Goal: Task Accomplishment & Management: Manage account settings

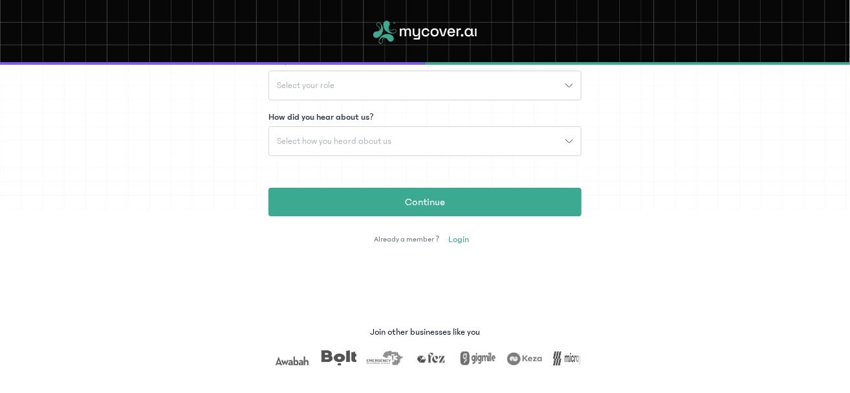
scroll to position [297, 0]
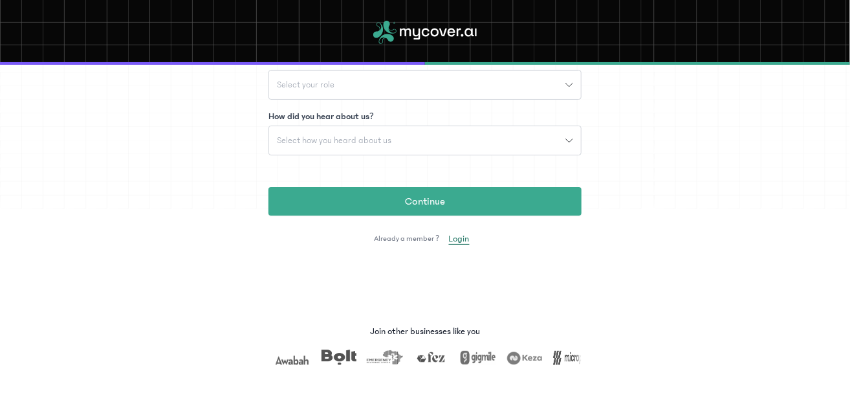
click at [452, 237] on span "Login" at bounding box center [459, 238] width 21 height 13
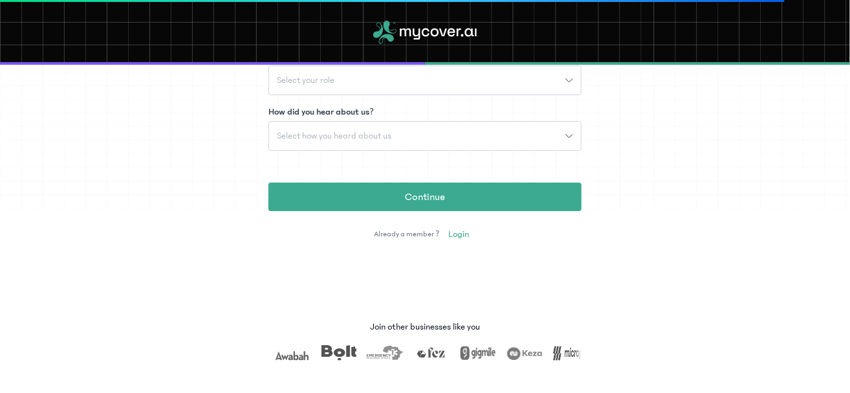
scroll to position [345, 0]
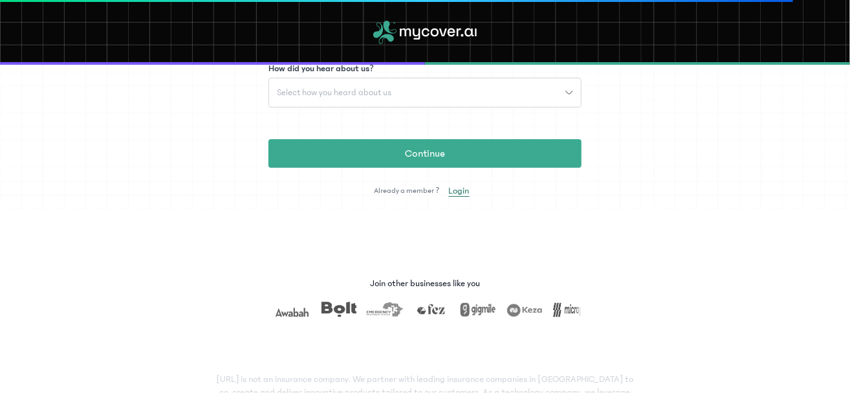
click at [456, 189] on span "Login" at bounding box center [459, 190] width 21 height 13
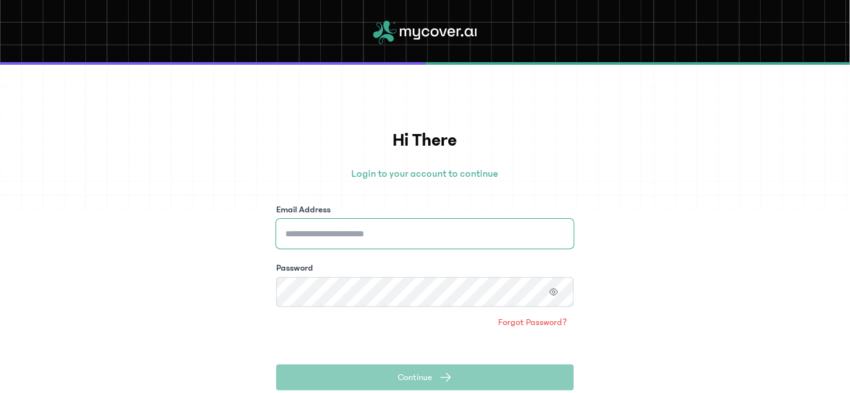
click at [457, 230] on input "Email Address" at bounding box center [424, 234] width 297 height 30
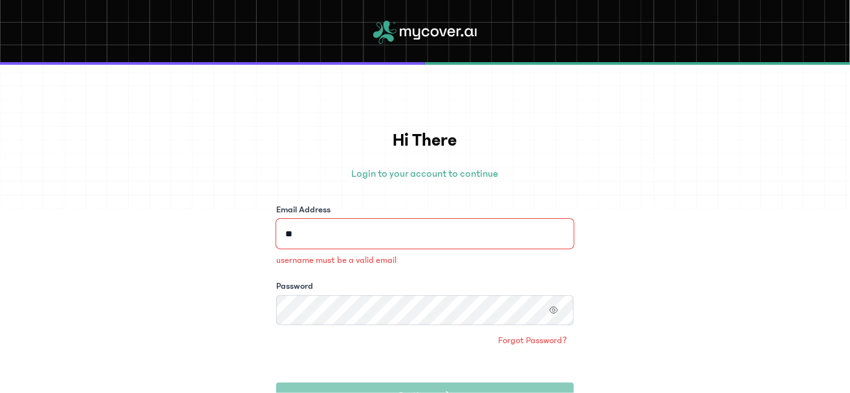
type input "*"
click at [432, 223] on input "Email Address" at bounding box center [424, 234] width 297 height 30
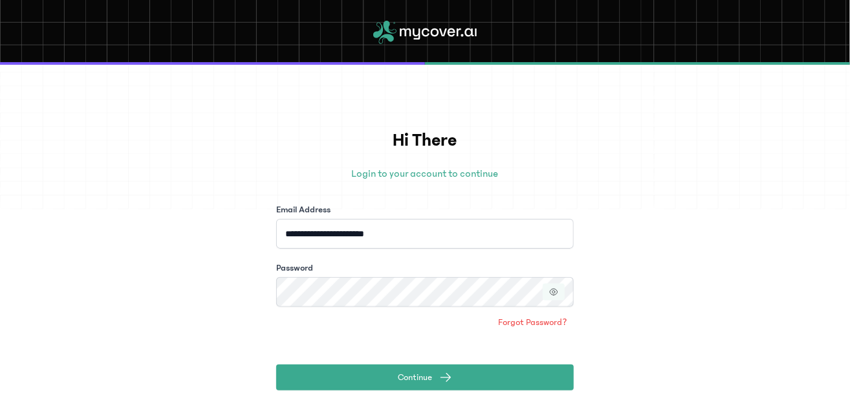
click at [554, 291] on icon "button" at bounding box center [553, 291] width 3 height 3
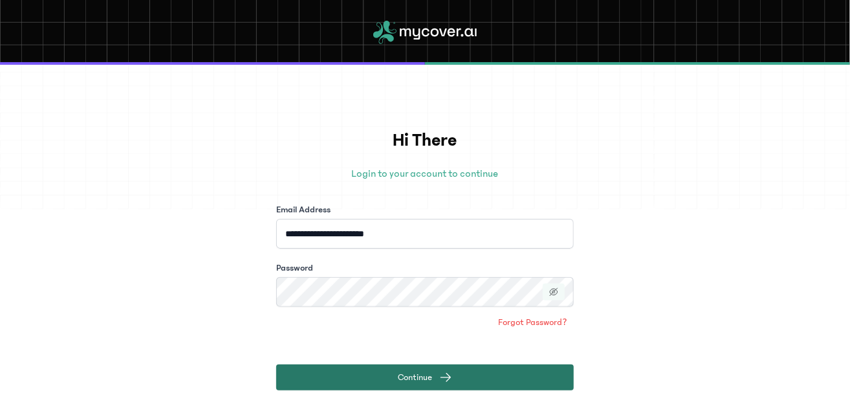
click at [508, 376] on button "Continue" at bounding box center [424, 377] width 297 height 26
click at [447, 371] on span "submit" at bounding box center [445, 377] width 13 height 13
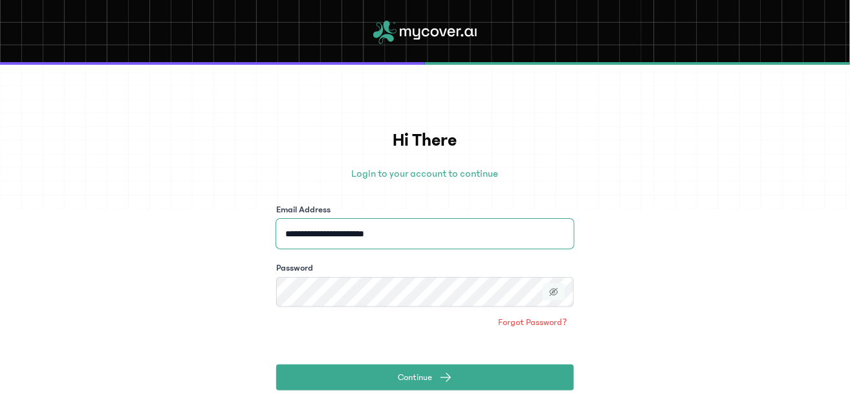
click at [423, 235] on input "**********" at bounding box center [424, 234] width 297 height 30
type input "*"
type input "**********"
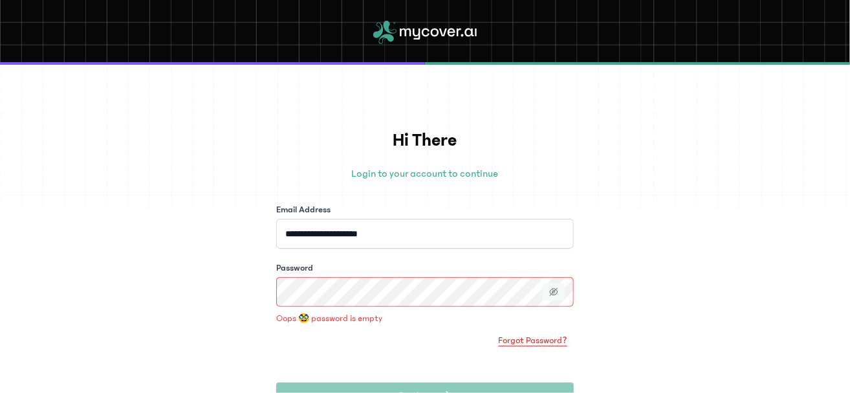
click at [533, 344] on span "Forgot Password?" at bounding box center [533, 340] width 69 height 13
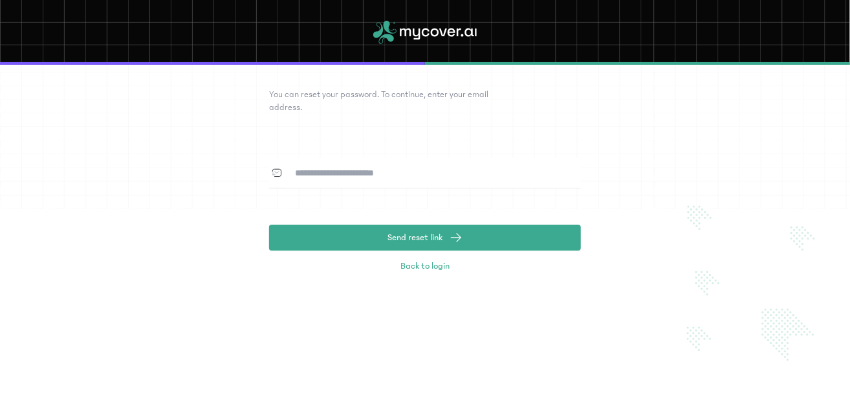
click at [424, 167] on input at bounding box center [433, 173] width 296 height 30
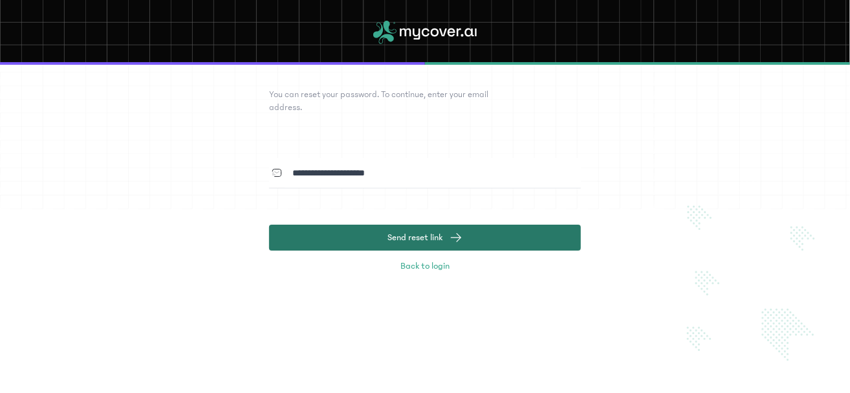
click at [422, 235] on span "Send reset link" at bounding box center [415, 237] width 55 height 13
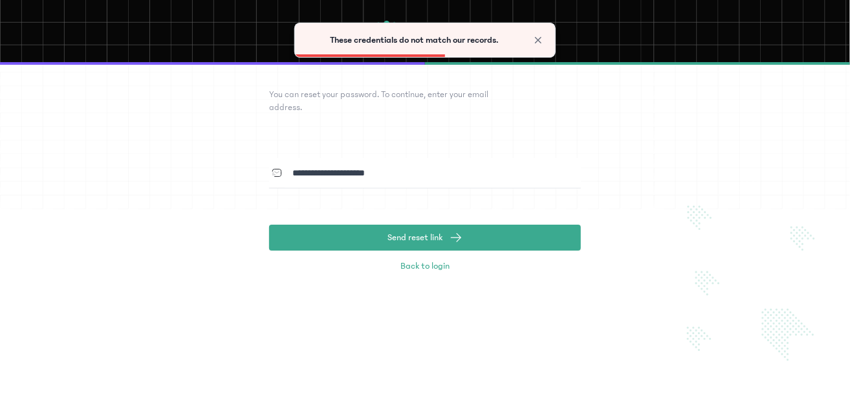
click at [400, 179] on input "**********" at bounding box center [433, 173] width 296 height 30
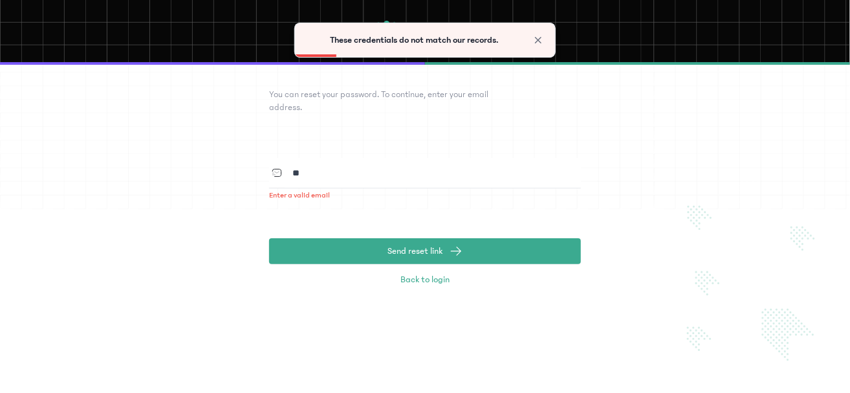
type input "*"
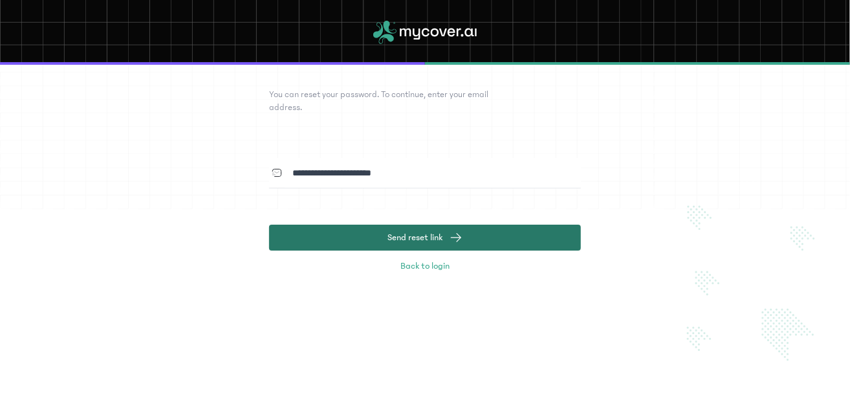
click at [425, 233] on span "Send reset link" at bounding box center [415, 237] width 55 height 13
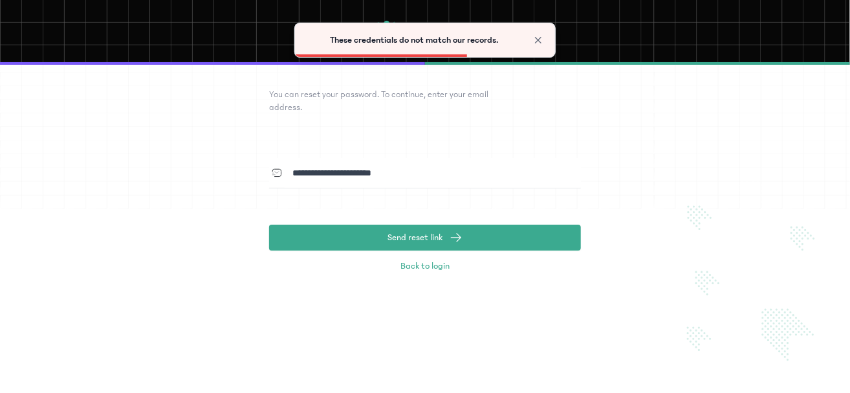
click at [422, 170] on input "**********" at bounding box center [433, 173] width 296 height 30
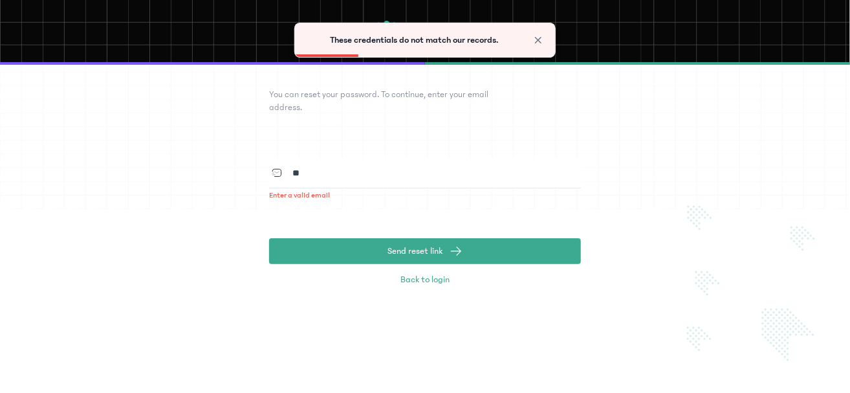
type input "*"
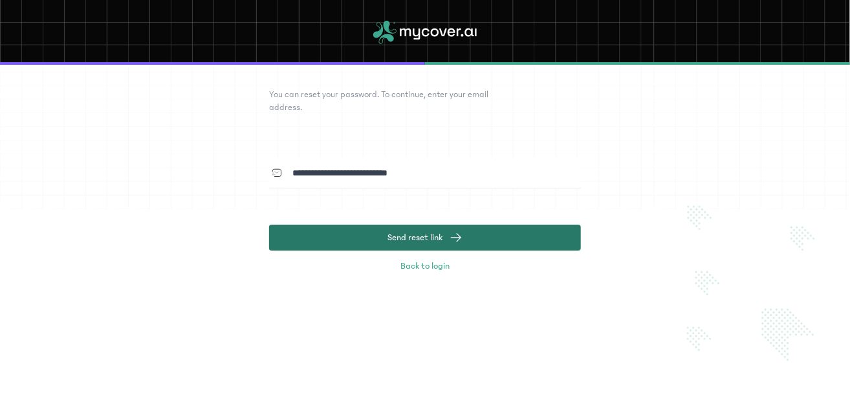
type input "**********"
click at [442, 231] on span "Send reset link" at bounding box center [415, 237] width 55 height 13
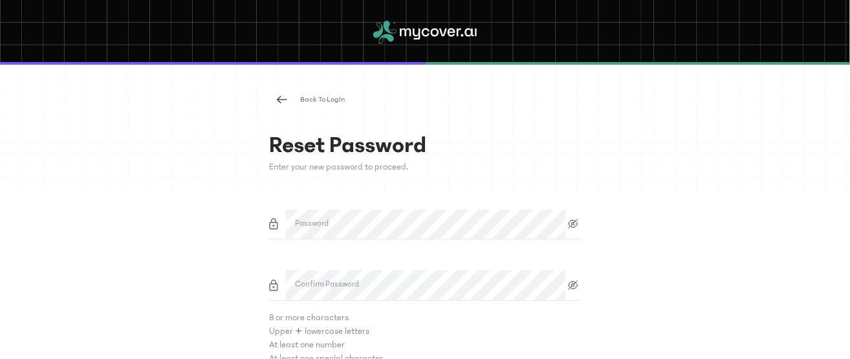
click at [449, 264] on div "Confirm Password" at bounding box center [425, 261] width 312 height 13
click at [568, 224] on icon at bounding box center [573, 224] width 16 height 10
click at [356, 286] on label "Confirm Password" at bounding box center [327, 284] width 64 height 13
click at [569, 286] on icon at bounding box center [573, 285] width 16 height 10
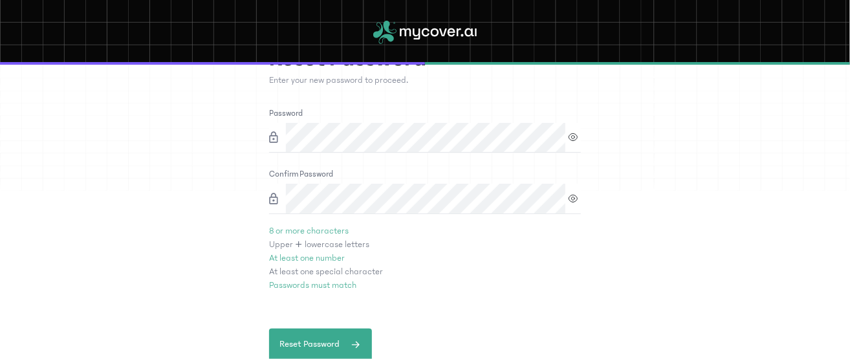
scroll to position [88, 0]
click at [334, 342] on span "Reset Password" at bounding box center [309, 343] width 60 height 14
click at [337, 352] on button "Reset Password" at bounding box center [320, 343] width 103 height 32
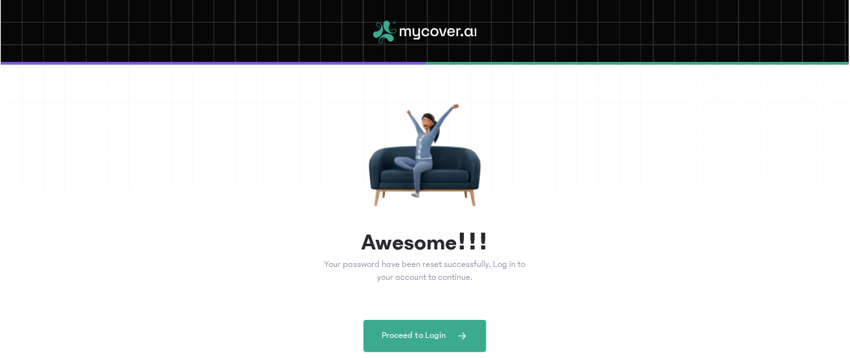
scroll to position [0, 0]
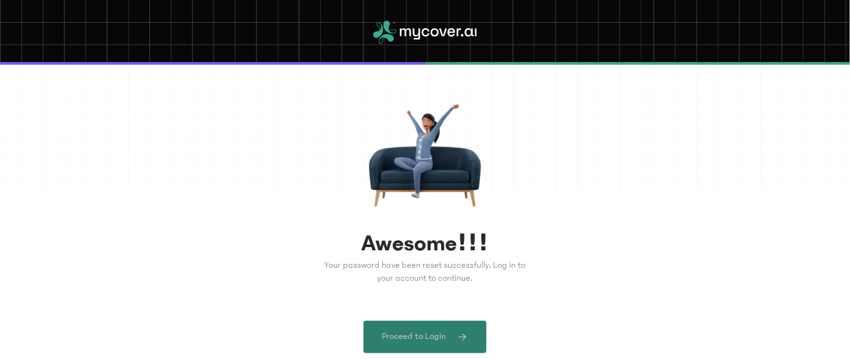
click at [425, 338] on span "Proceed to Login" at bounding box center [414, 337] width 64 height 14
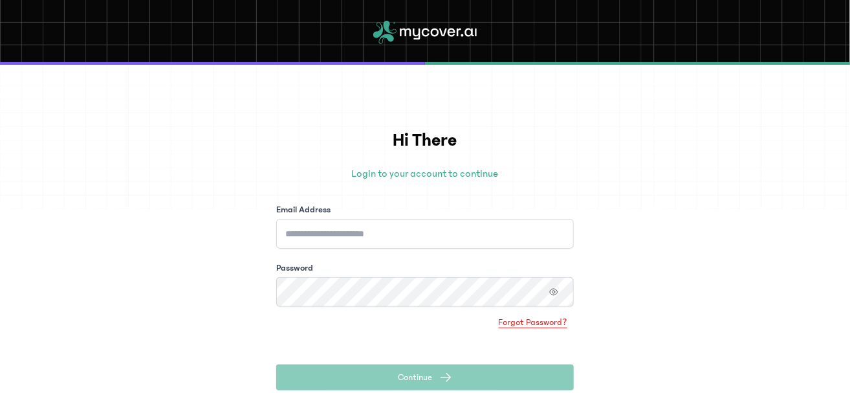
click at [535, 318] on span "Forgot Password?" at bounding box center [533, 322] width 69 height 13
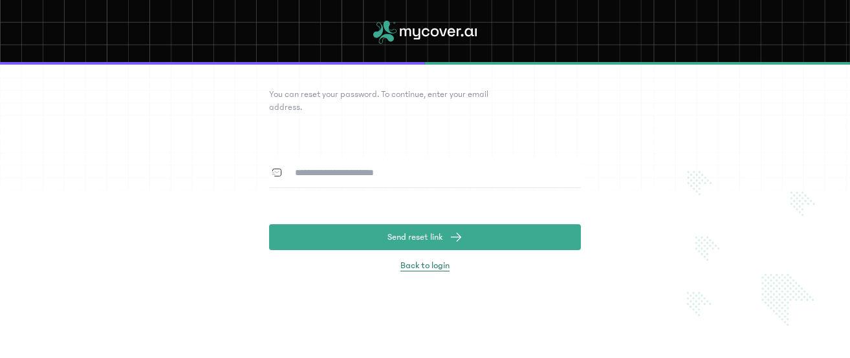
click at [433, 266] on span "Back to login" at bounding box center [424, 265] width 49 height 13
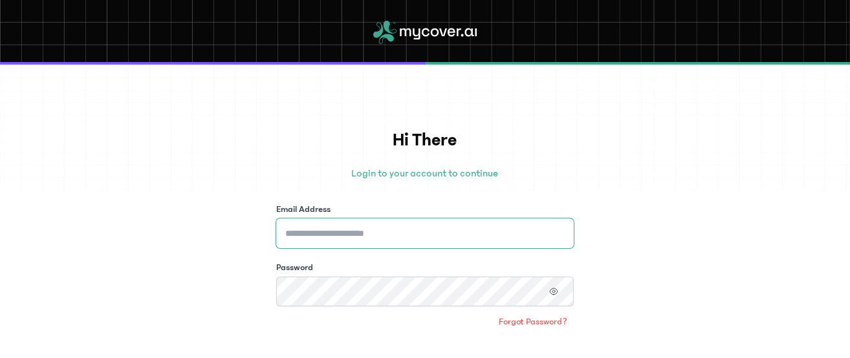
click at [410, 231] on input "Email Address" at bounding box center [424, 234] width 297 height 30
type input "**********"
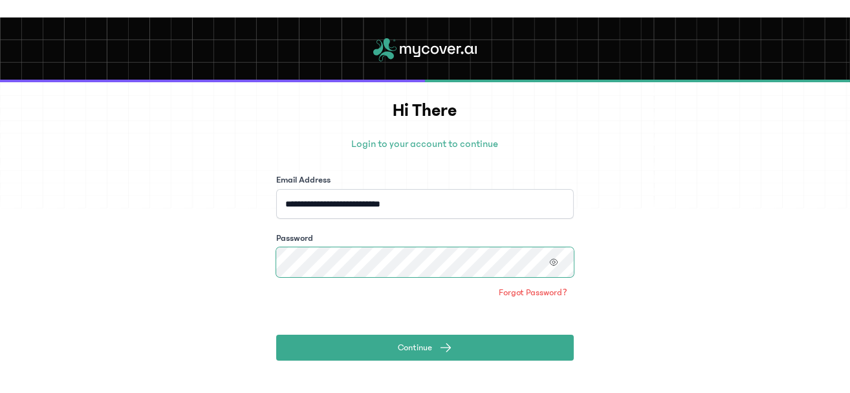
scroll to position [94, 0]
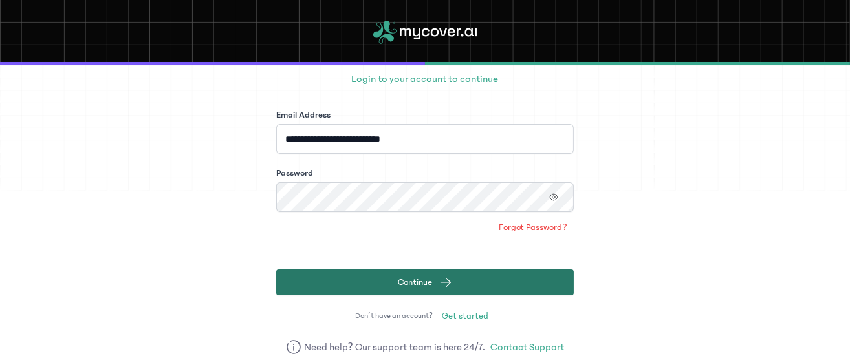
click at [465, 283] on button "Continue" at bounding box center [424, 283] width 297 height 26
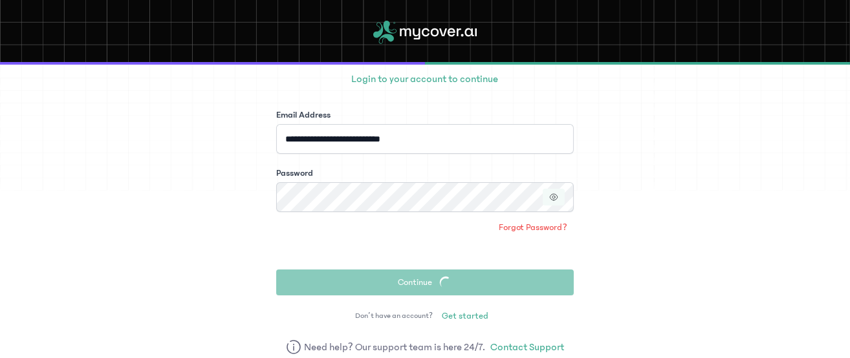
click at [553, 196] on icon "button" at bounding box center [553, 197] width 3 height 3
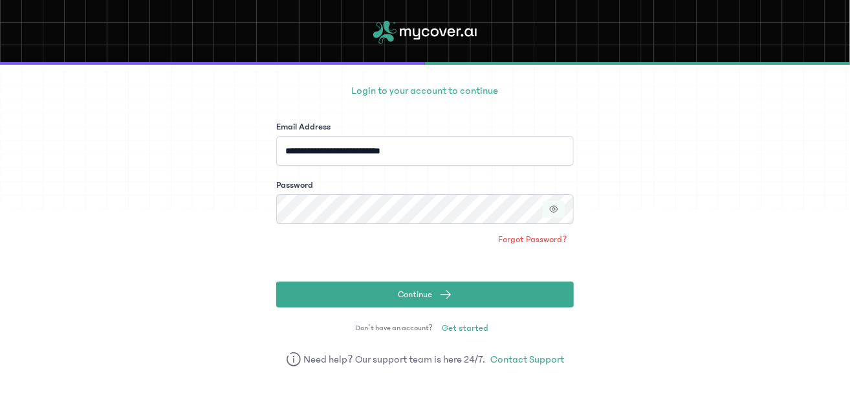
scroll to position [82, 0]
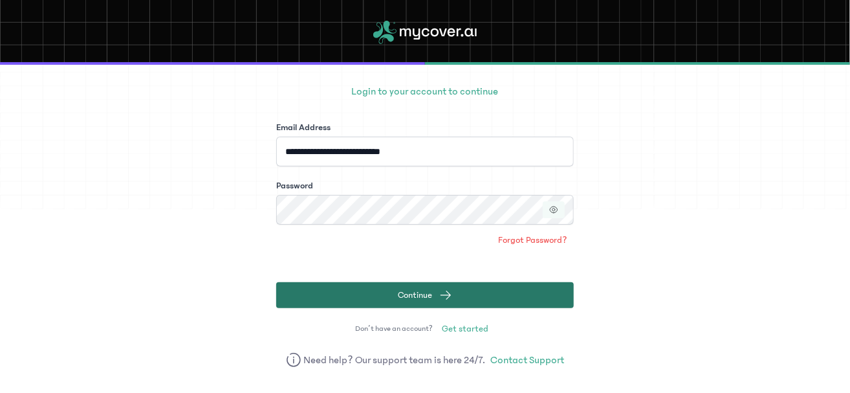
click at [486, 295] on button "Continue" at bounding box center [424, 295] width 297 height 26
click at [389, 300] on button "Continue" at bounding box center [424, 295] width 297 height 26
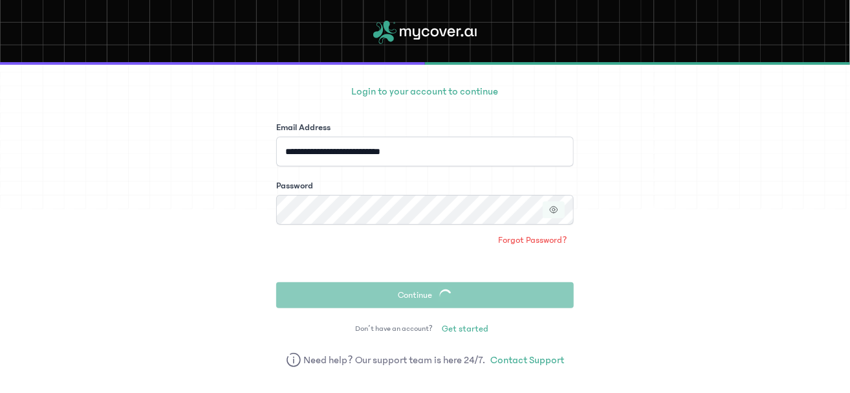
click at [556, 205] on icon "button" at bounding box center [553, 209] width 9 height 9
